Goal: Task Accomplishment & Management: Use online tool/utility

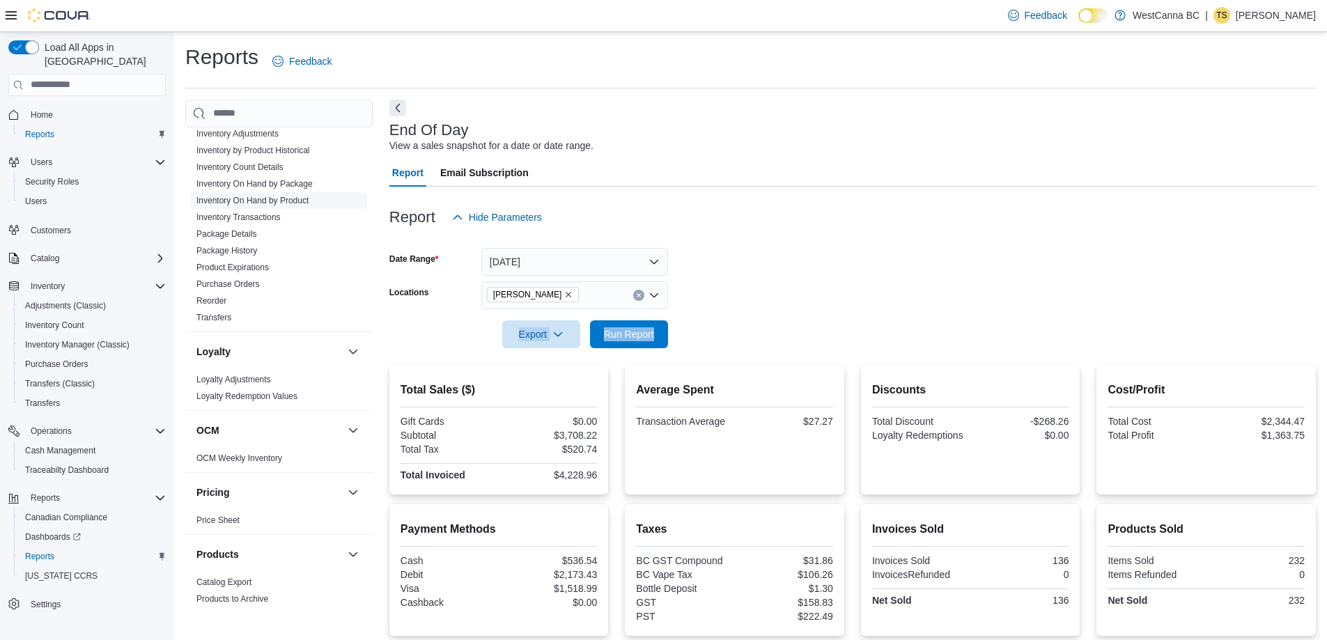
scroll to position [348, 0]
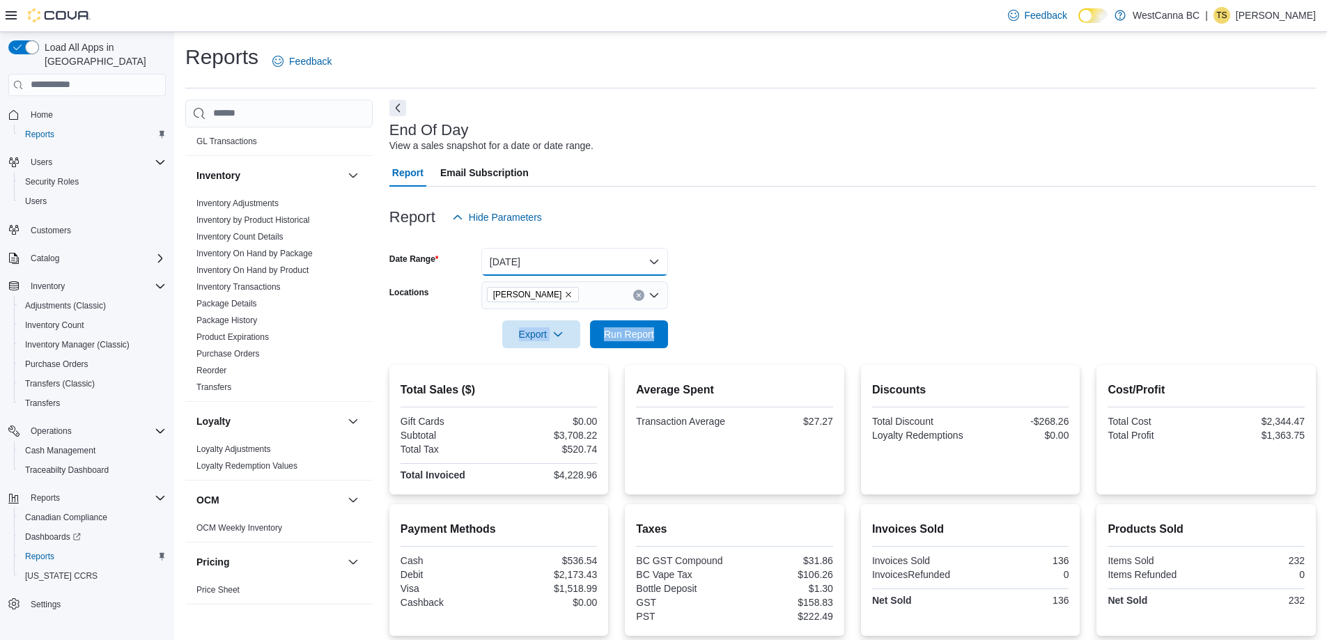
click at [606, 258] on button "[DATE]" at bounding box center [574, 262] width 187 height 28
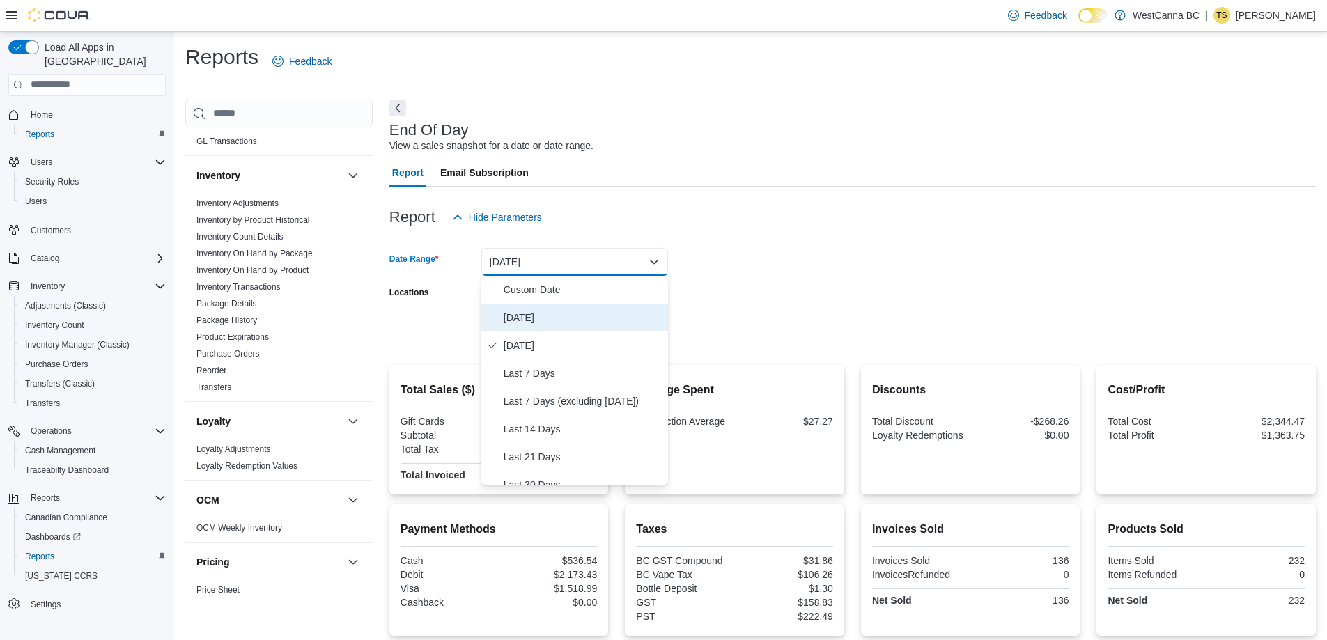
click at [519, 320] on span "[DATE]" at bounding box center [583, 317] width 159 height 17
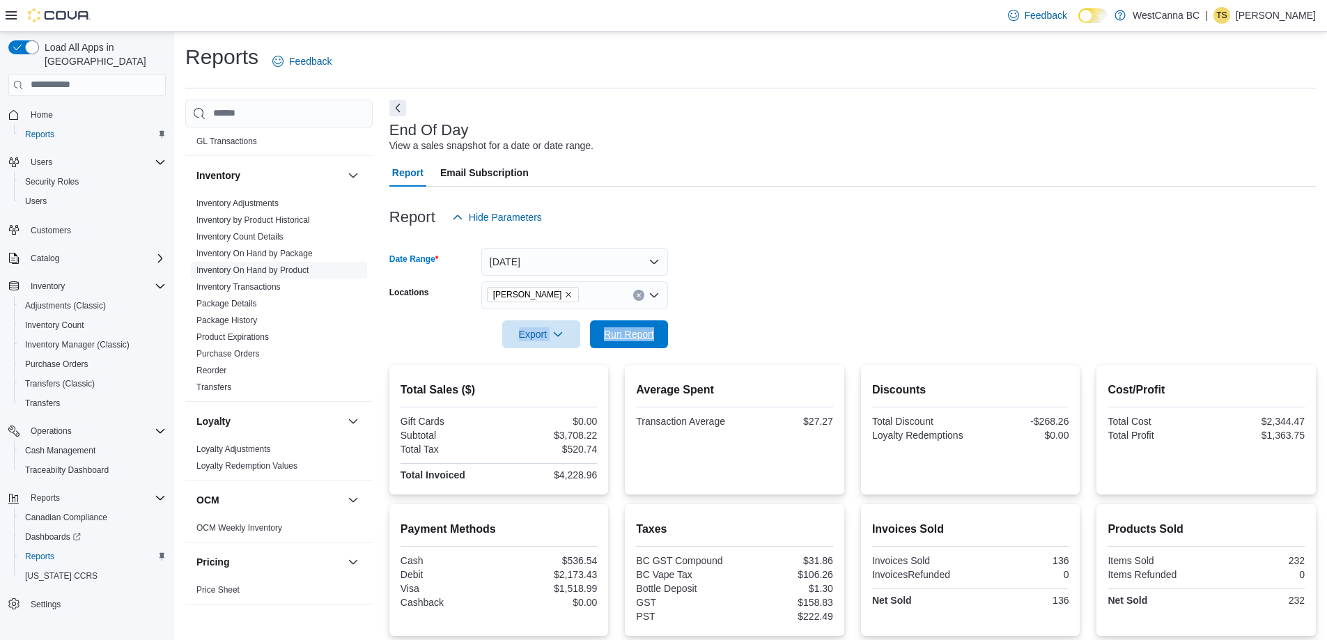
drag, startPoint x: 625, startPoint y: 338, endPoint x: 344, endPoint y: 272, distance: 288.5
click at [625, 339] on span "Run Report" at bounding box center [629, 334] width 50 height 14
click at [919, 239] on div at bounding box center [852, 239] width 927 height 17
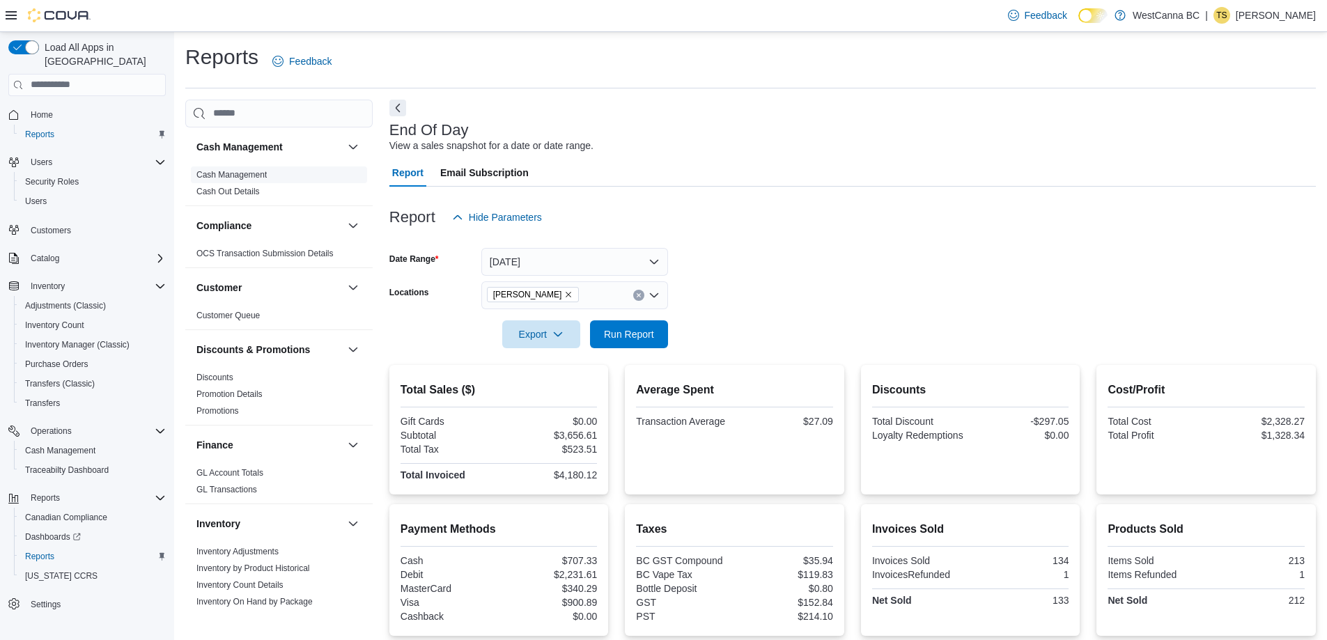
click at [254, 177] on link "Cash Management" at bounding box center [231, 175] width 70 height 10
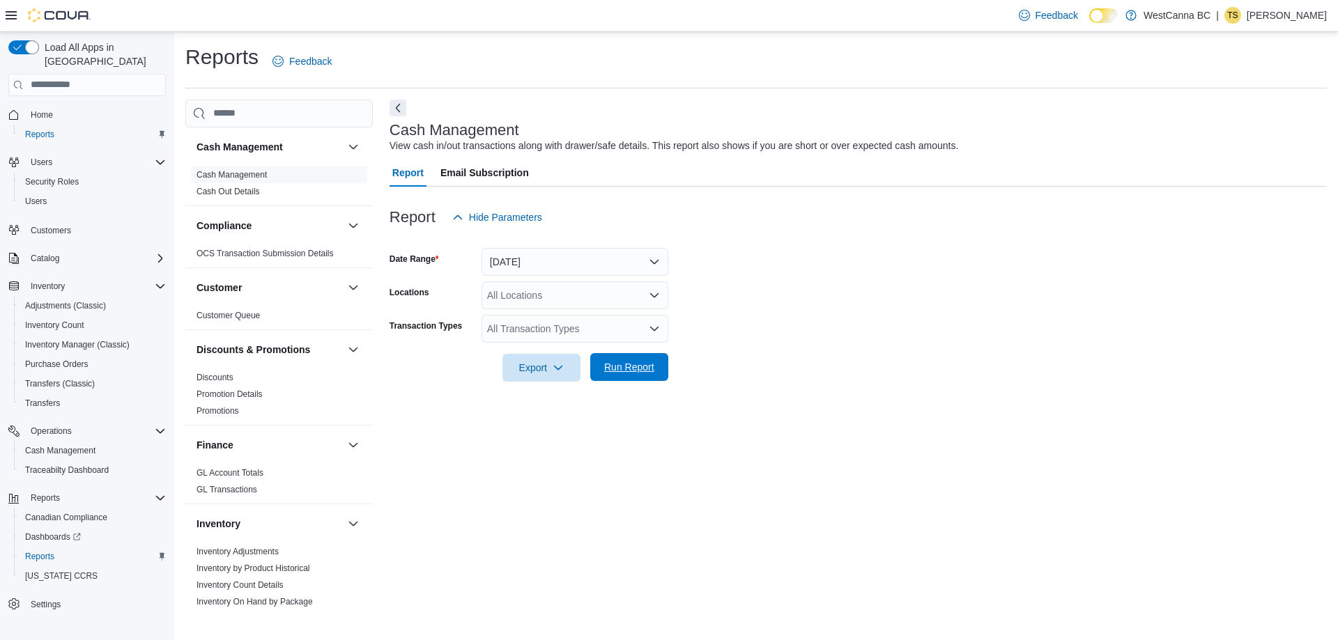
click at [631, 373] on span "Run Report" at bounding box center [629, 367] width 50 height 14
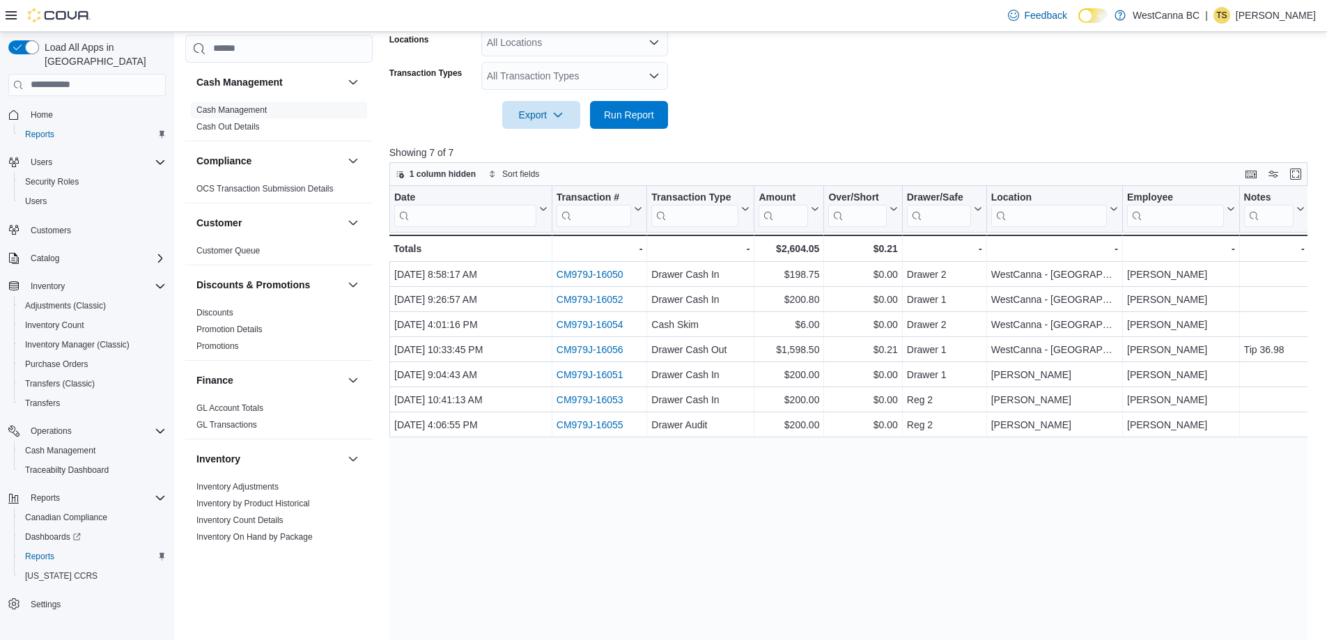
scroll to position [286, 0]
